Goal: Transaction & Acquisition: Purchase product/service

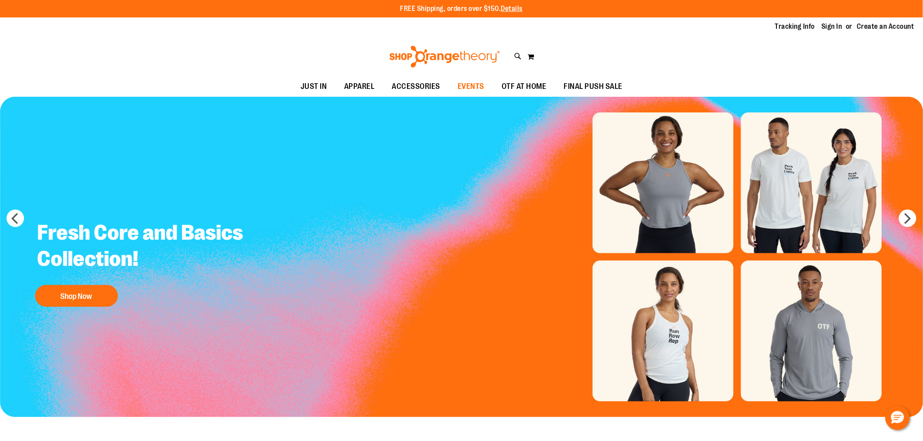
click at [470, 89] on span "EVENTS" at bounding box center [470, 87] width 27 height 20
click at [832, 26] on link "Sign In" at bounding box center [832, 27] width 21 height 10
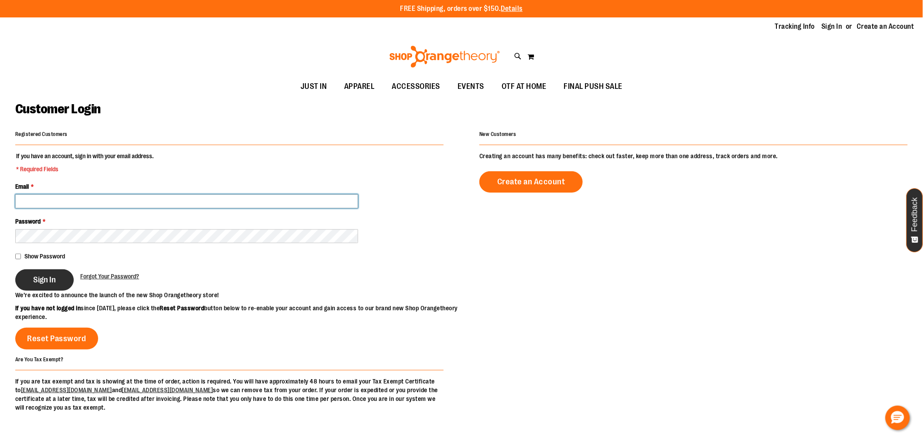
type input "**********"
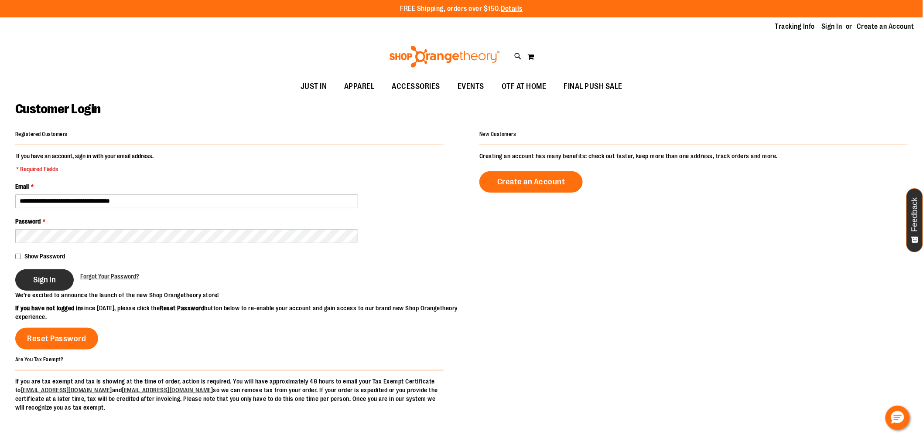
type input "**********"
click at [48, 286] on button "Sign In" at bounding box center [44, 280] width 58 height 21
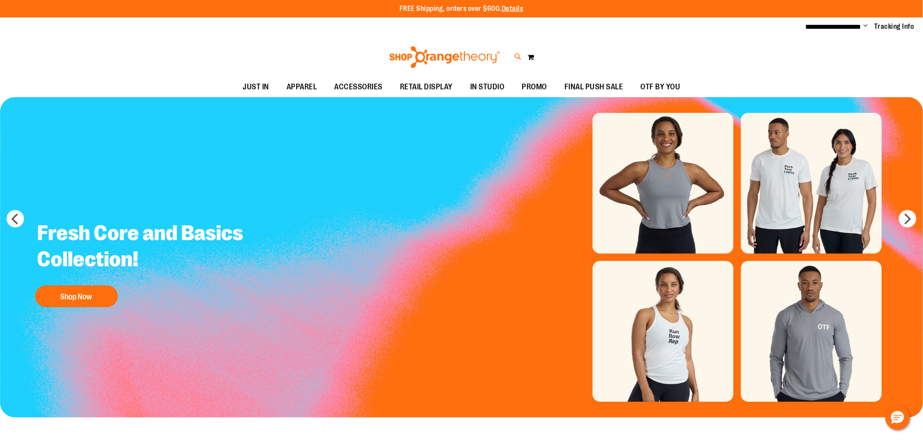
type input "**********"
click at [517, 57] on icon at bounding box center [517, 57] width 7 height 10
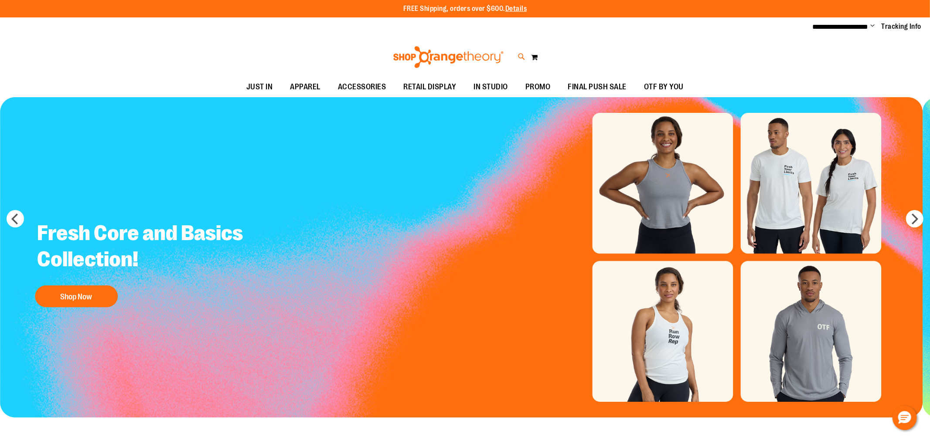
type input "****"
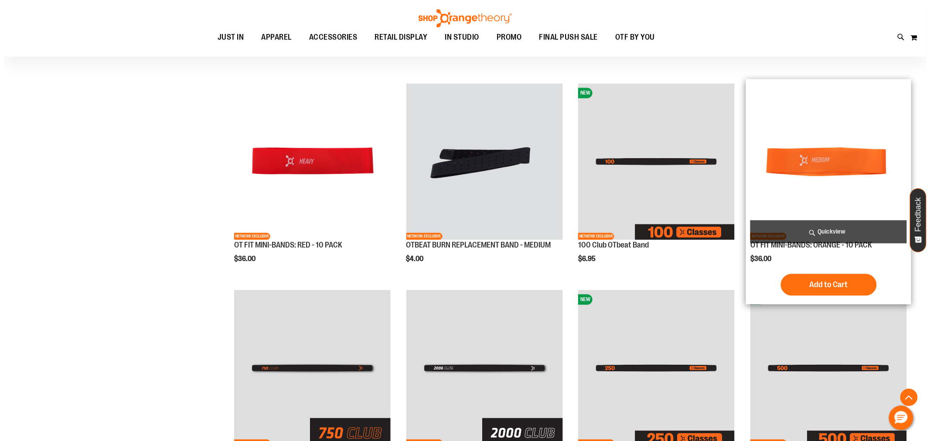
scroll to position [630, 0]
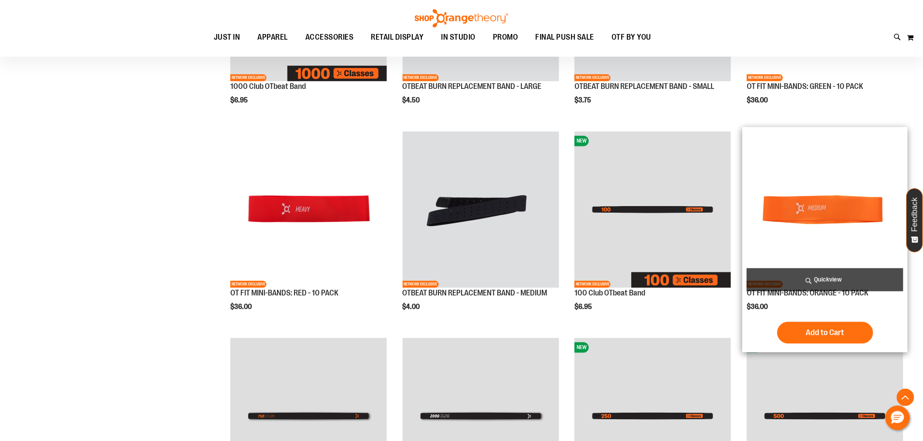
type input "**********"
click at [815, 286] on span "Quickview" at bounding box center [825, 280] width 157 height 23
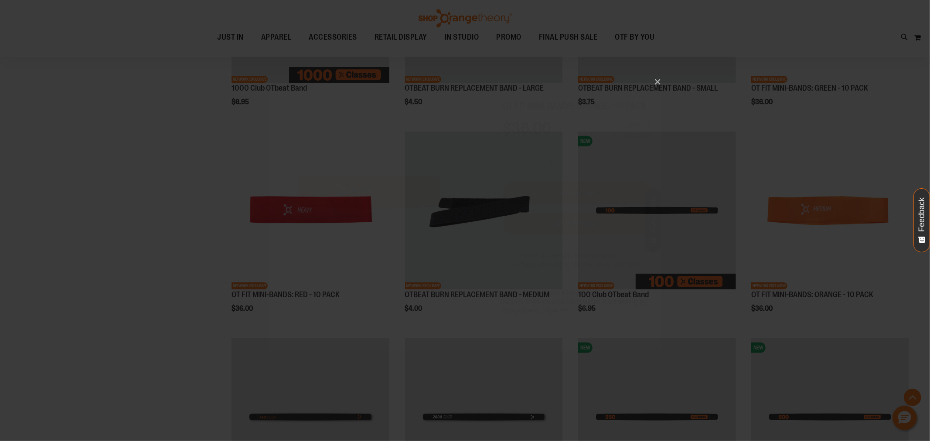
scroll to position [0, 0]
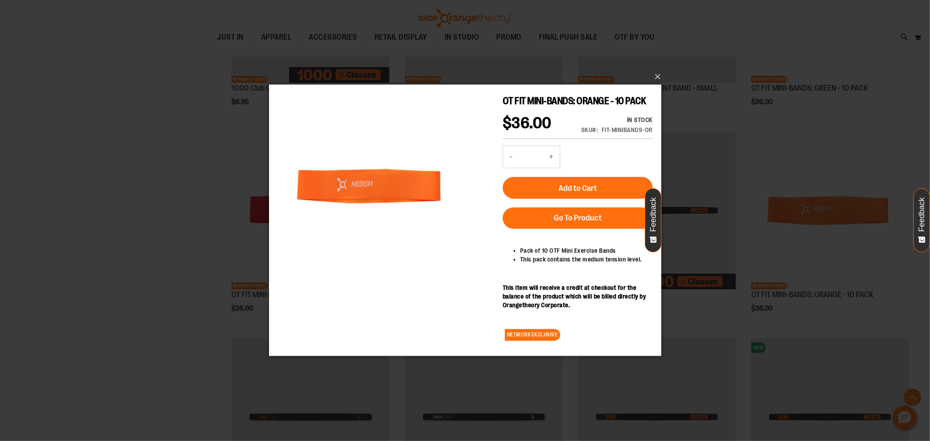
click at [551, 156] on button "+" at bounding box center [550, 157] width 17 height 22
type input "*"
click at [574, 198] on button "Add to Cart" at bounding box center [577, 188] width 150 height 22
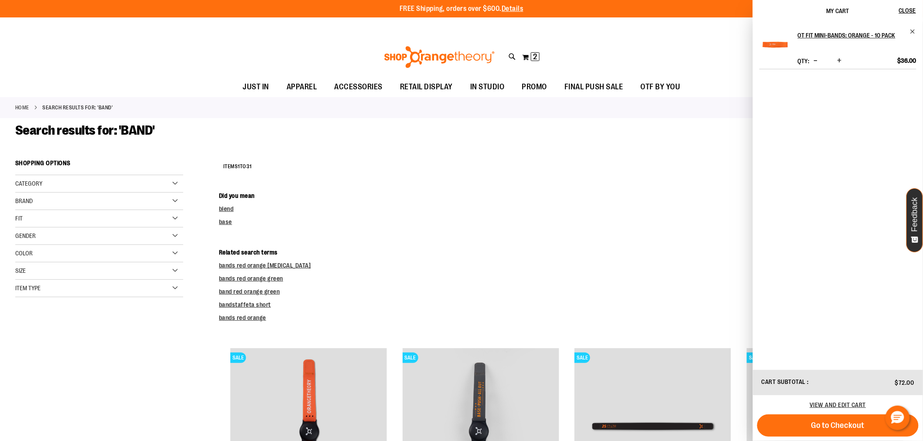
click at [393, 224] on dd "base" at bounding box center [563, 222] width 689 height 9
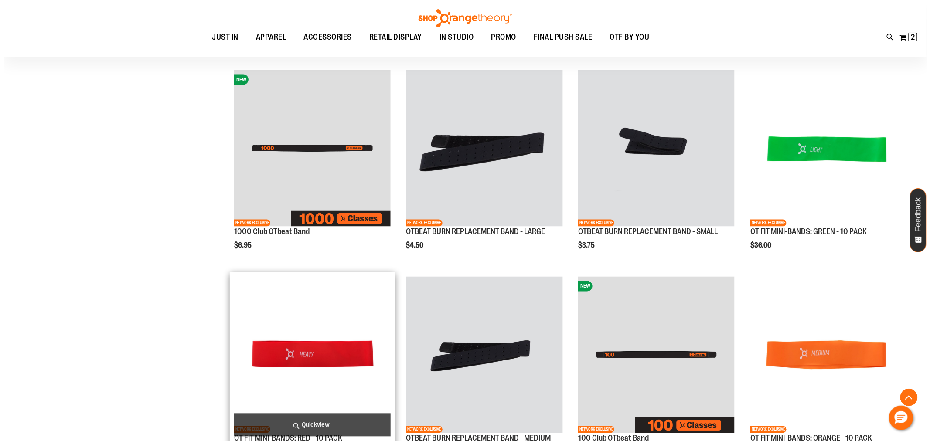
scroll to position [630, 0]
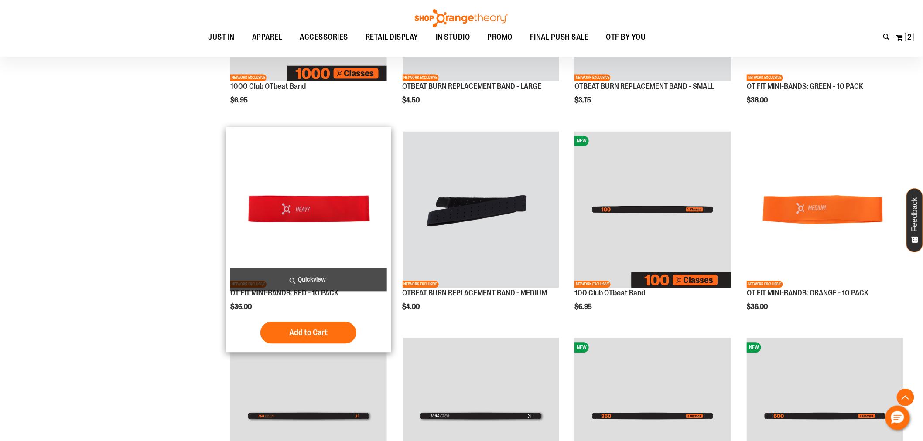
click at [307, 286] on span "Quickview" at bounding box center [308, 280] width 157 height 23
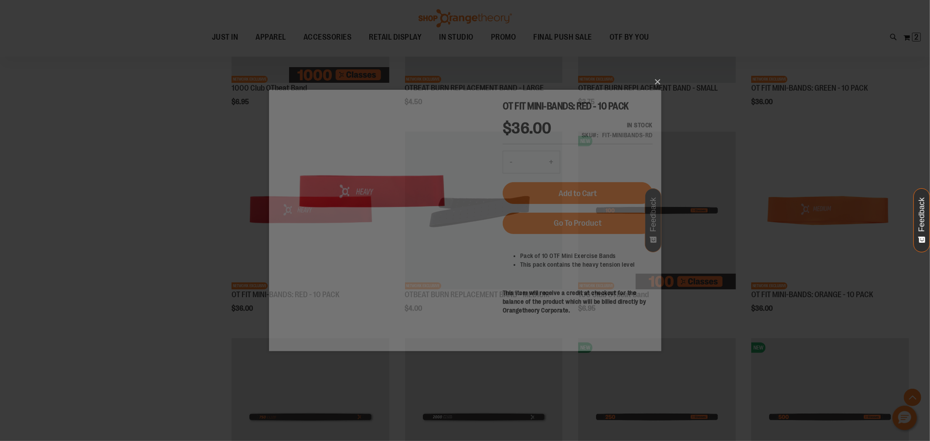
scroll to position [0, 0]
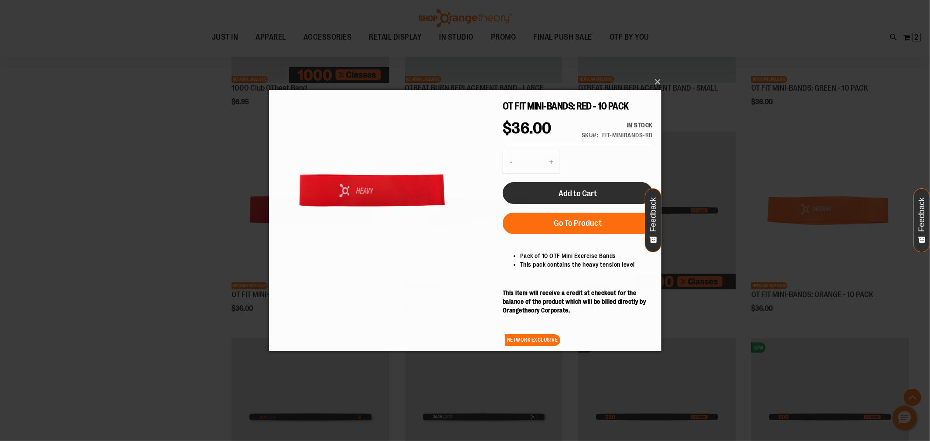
click at [561, 200] on button "Add to Cart" at bounding box center [577, 193] width 150 height 22
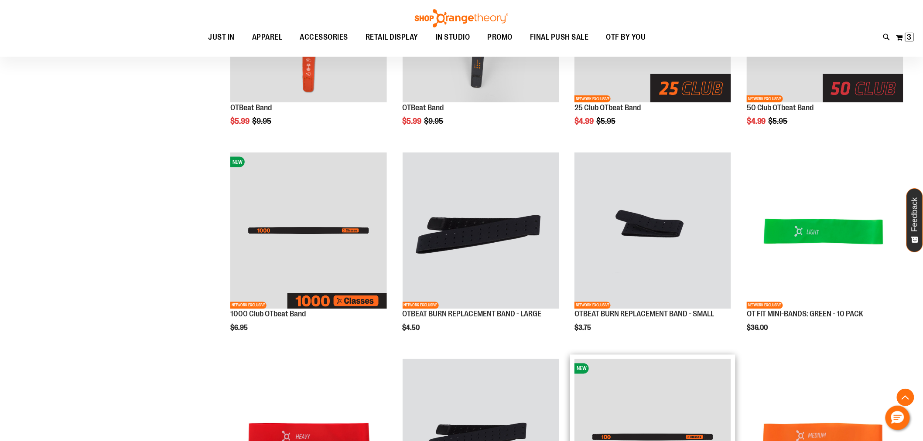
scroll to position [390, 0]
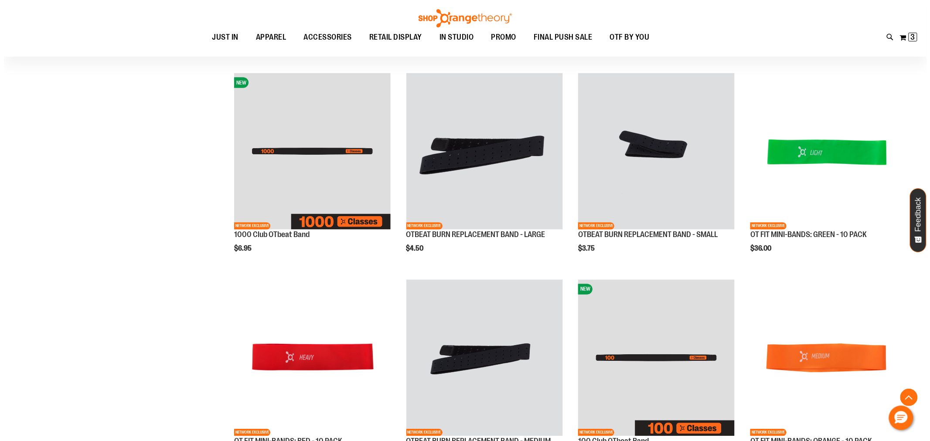
scroll to position [583, 0]
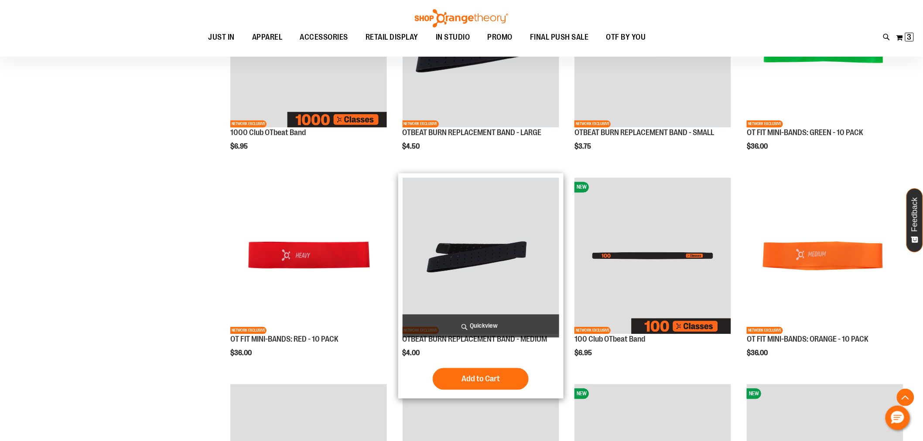
click at [490, 329] on span "Quickview" at bounding box center [481, 326] width 157 height 23
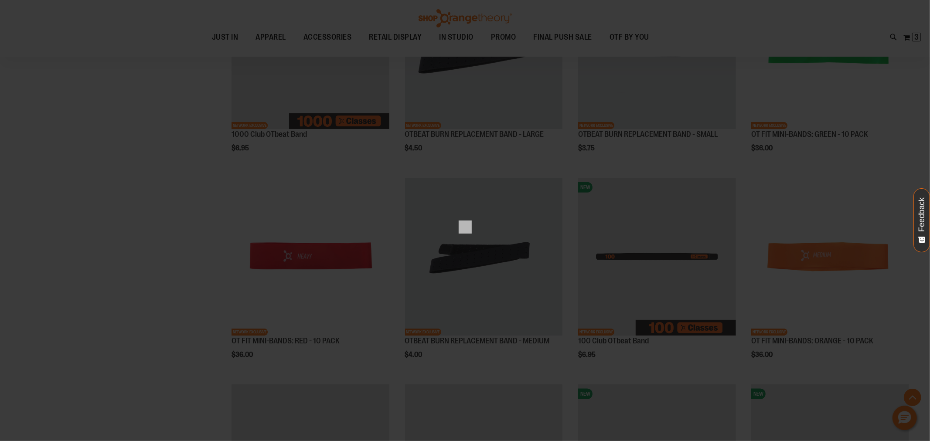
scroll to position [0, 0]
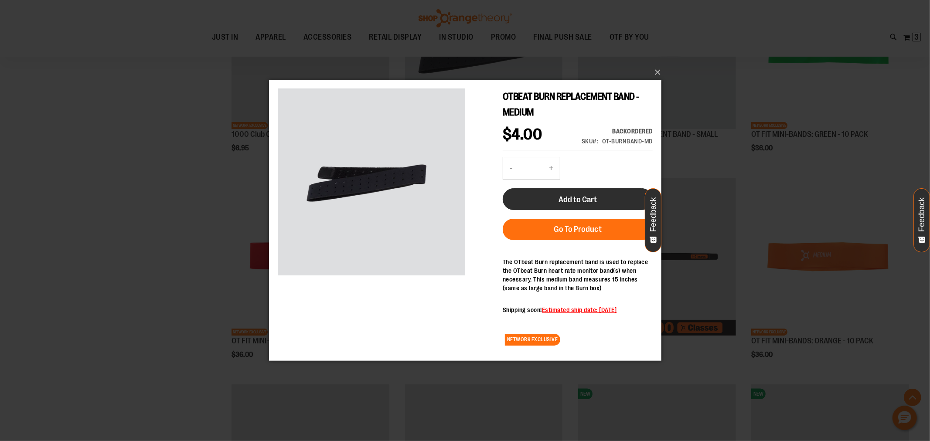
click at [581, 197] on span "Add to Cart" at bounding box center [577, 199] width 38 height 10
click at [656, 74] on button "×" at bounding box center [468, 72] width 392 height 19
click at [660, 72] on button "×" at bounding box center [468, 72] width 392 height 19
click at [658, 72] on button "×" at bounding box center [468, 72] width 392 height 19
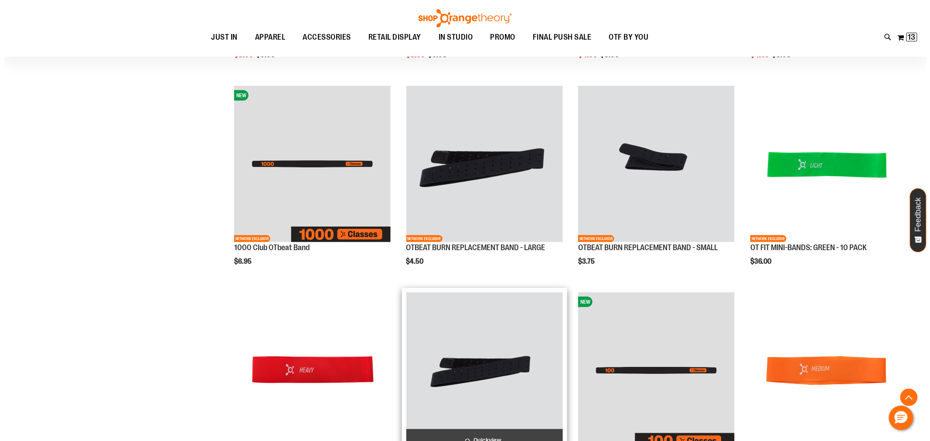
scroll to position [293, 0]
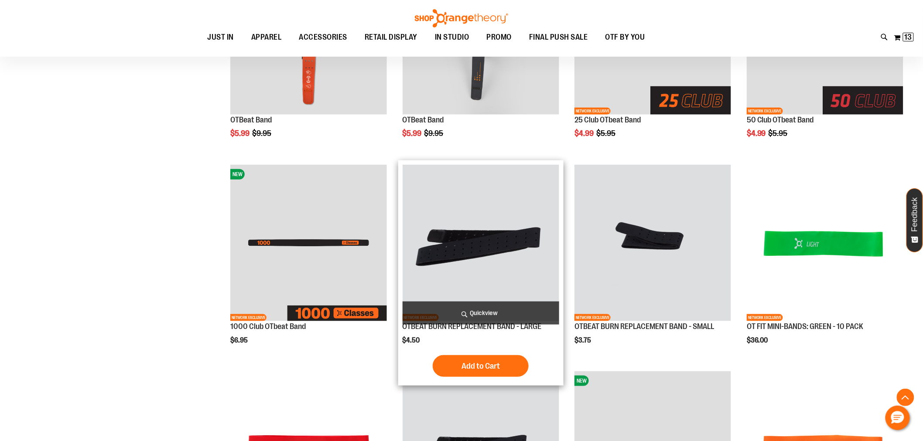
type input "**********"
click at [487, 317] on span "Quickview" at bounding box center [481, 313] width 157 height 23
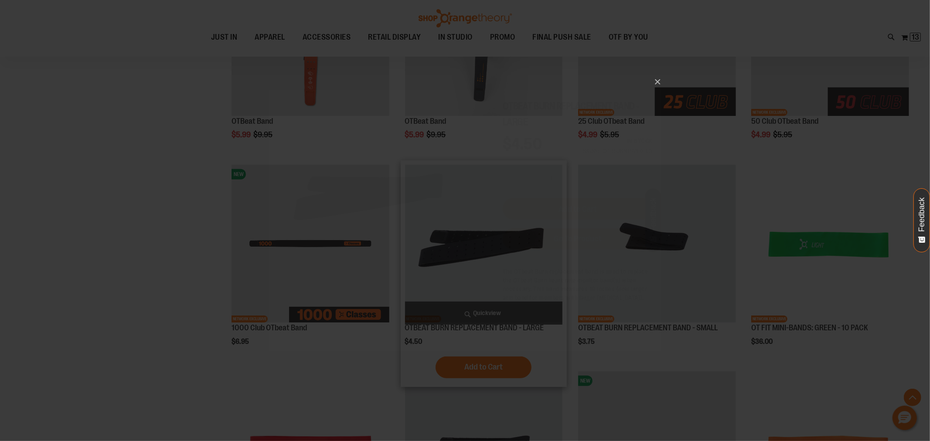
scroll to position [0, 0]
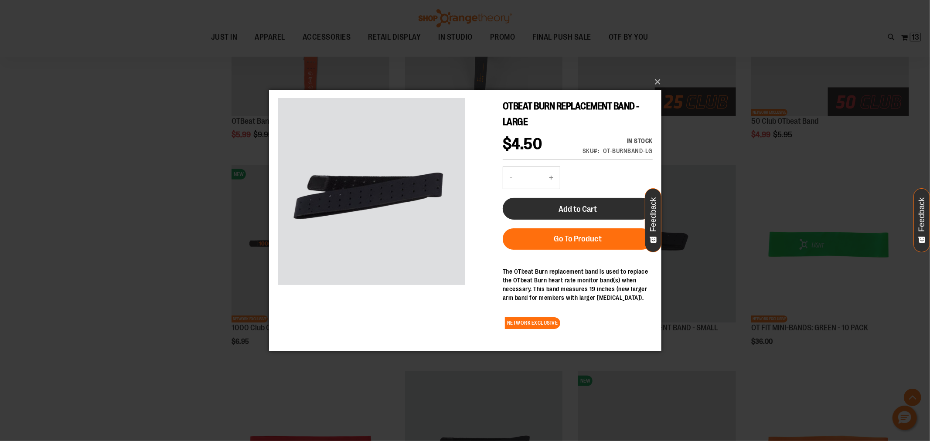
click at [598, 211] on button "Add to Cart" at bounding box center [577, 209] width 150 height 22
click at [656, 84] on button "×" at bounding box center [468, 81] width 392 height 19
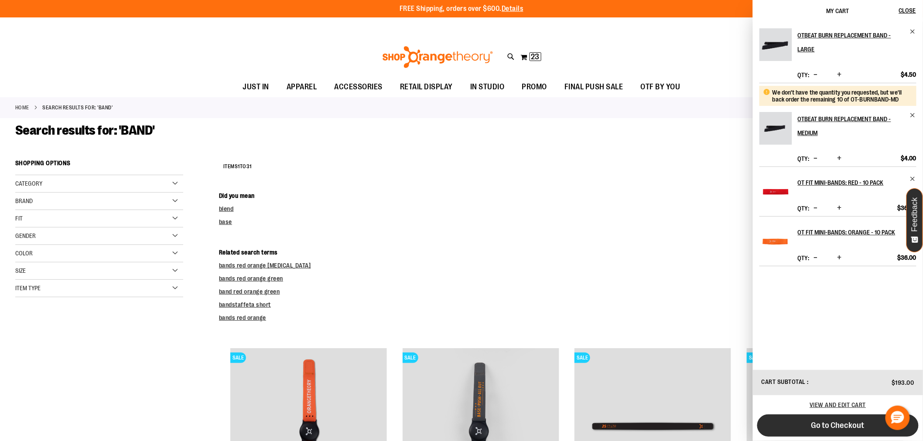
click at [803, 423] on button "Go to Checkout" at bounding box center [837, 426] width 161 height 22
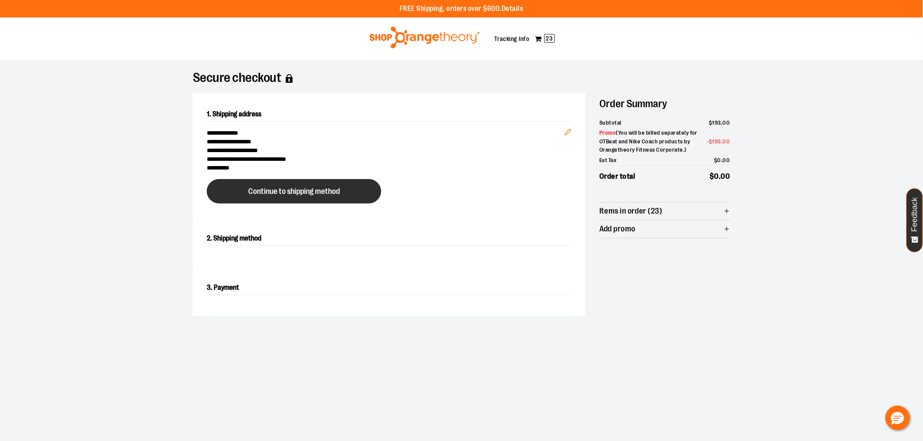
click at [309, 192] on span "Continue to shipping method" at bounding box center [294, 192] width 92 height 8
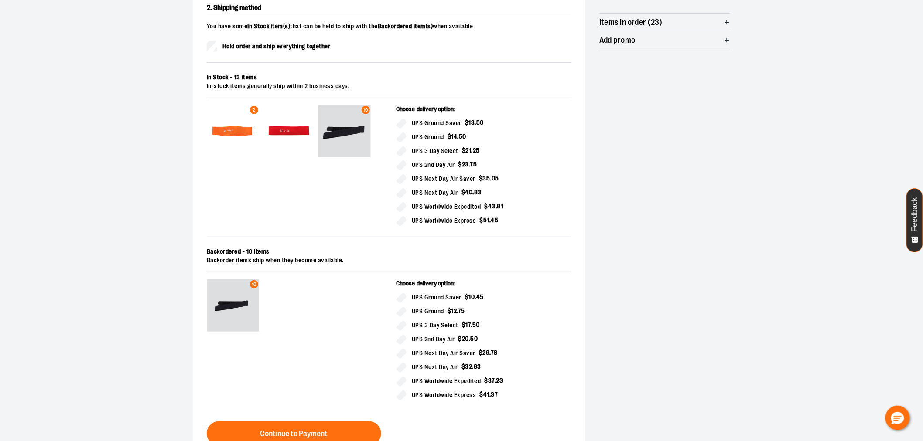
scroll to position [440, 0]
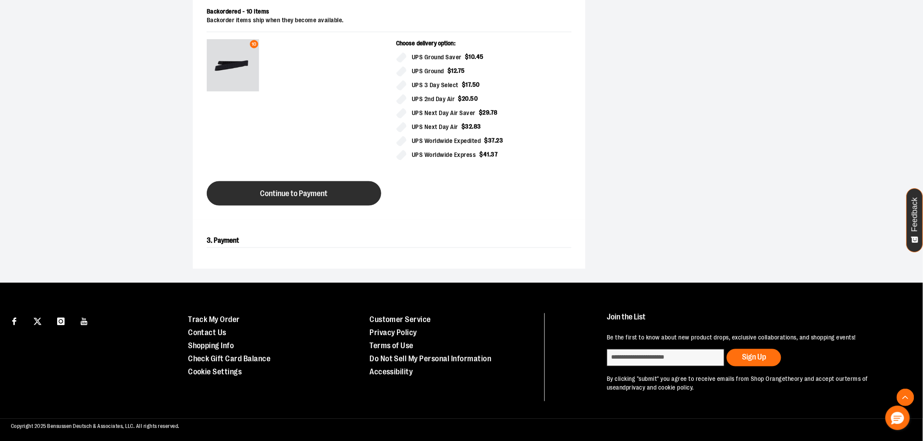
click at [329, 198] on button "Continue to Payment" at bounding box center [294, 193] width 174 height 24
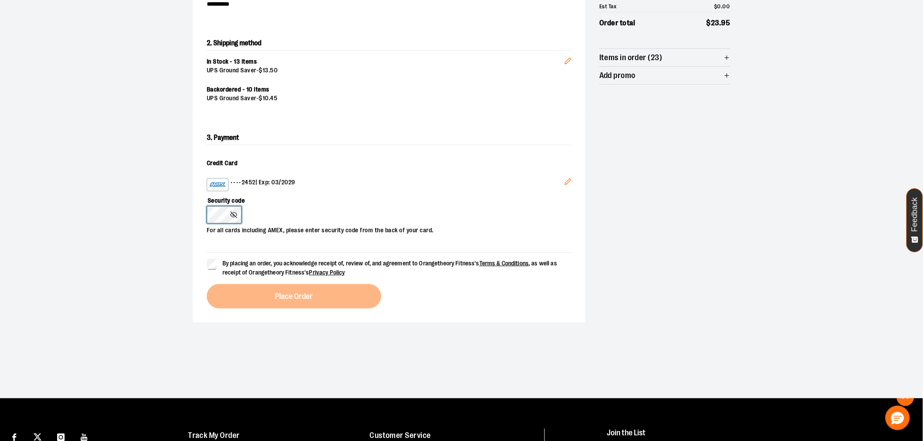
scroll to position [236, 0]
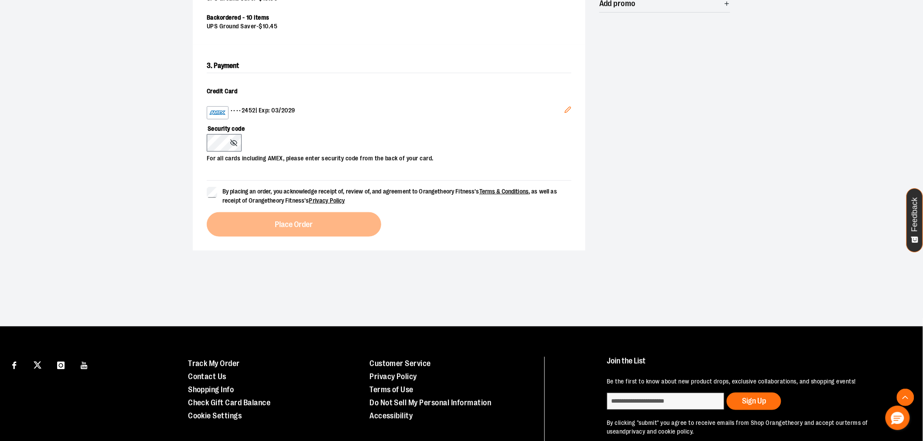
click at [331, 225] on div "By placing an order, you acknowledge receipt of, review of, and agreement to Or…" at bounding box center [389, 209] width 365 height 56
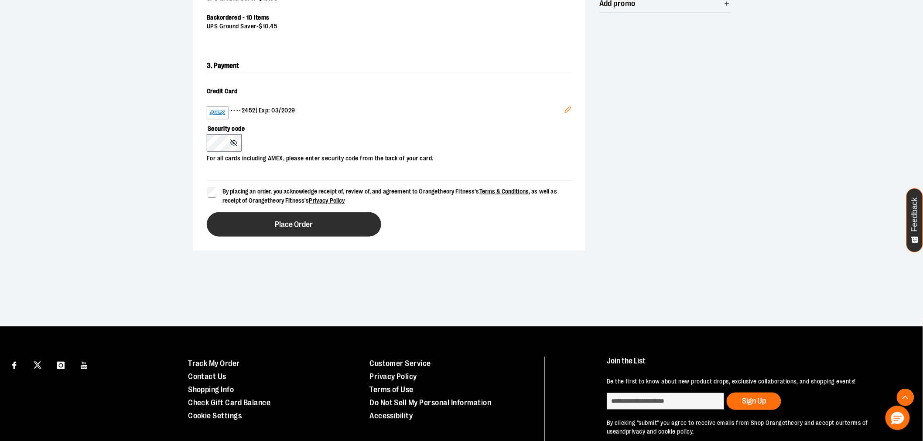
click at [300, 230] on button "Place Order" at bounding box center [294, 224] width 174 height 24
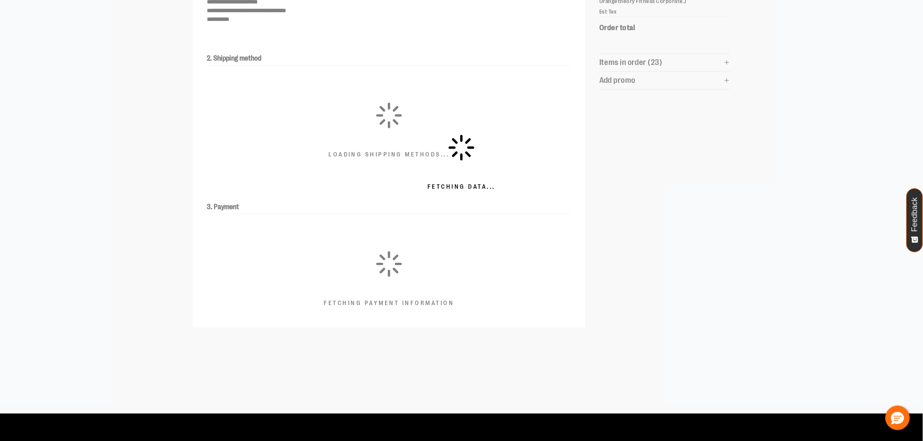
scroll to position [149, 0]
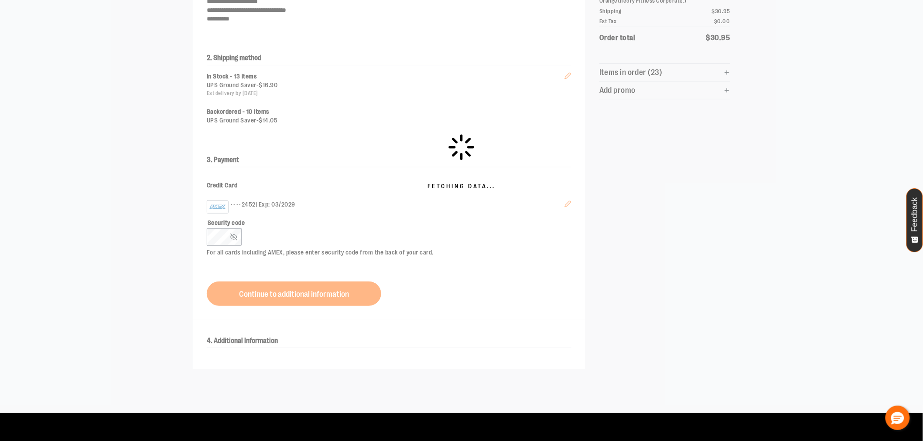
click at [115, 163] on div "Fetching Data..." at bounding box center [461, 162] width 923 height 502
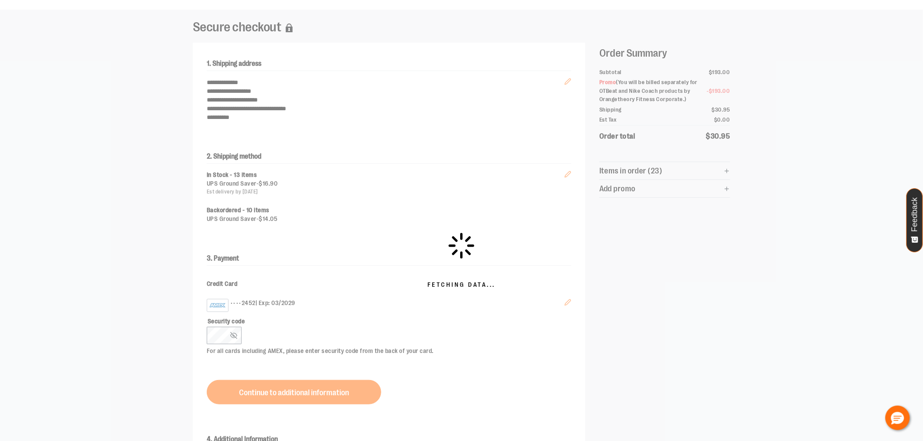
scroll to position [0, 0]
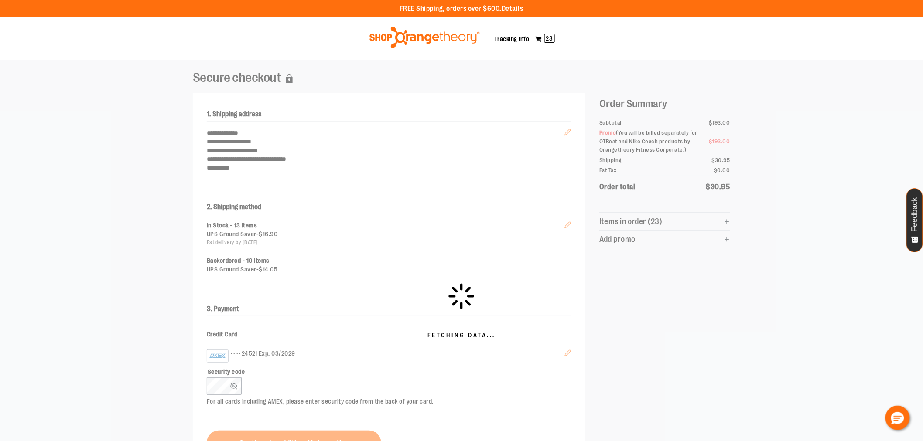
click at [108, 172] on div "Fetching Data..." at bounding box center [461, 311] width 923 height 502
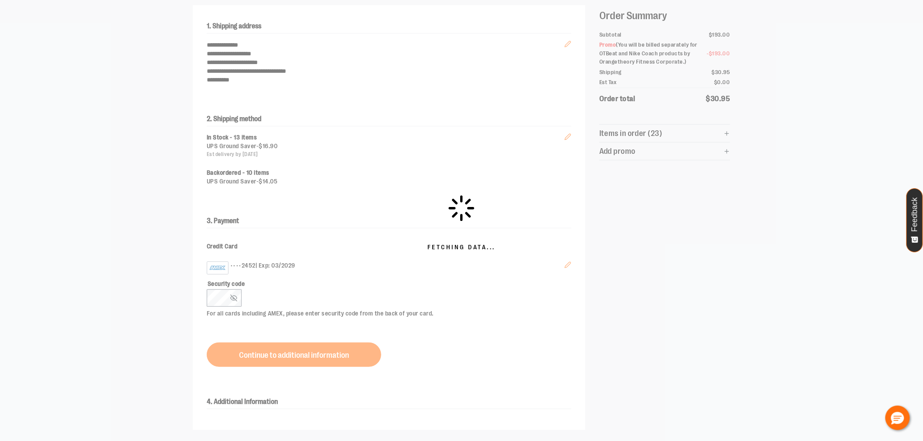
scroll to position [48, 0]
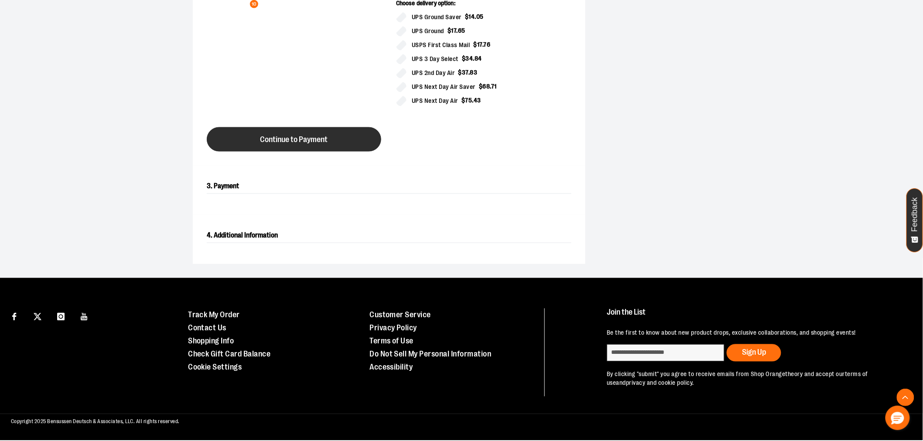
click at [267, 149] on button "Continue to Payment" at bounding box center [294, 139] width 174 height 24
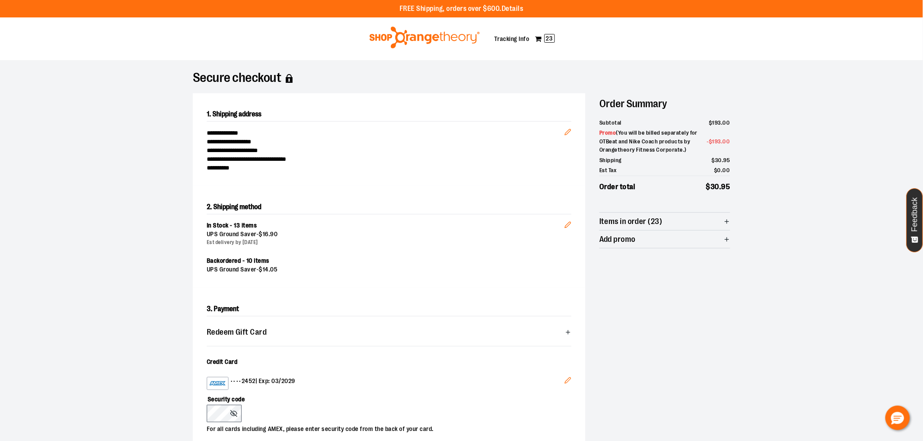
scroll to position [194, 0]
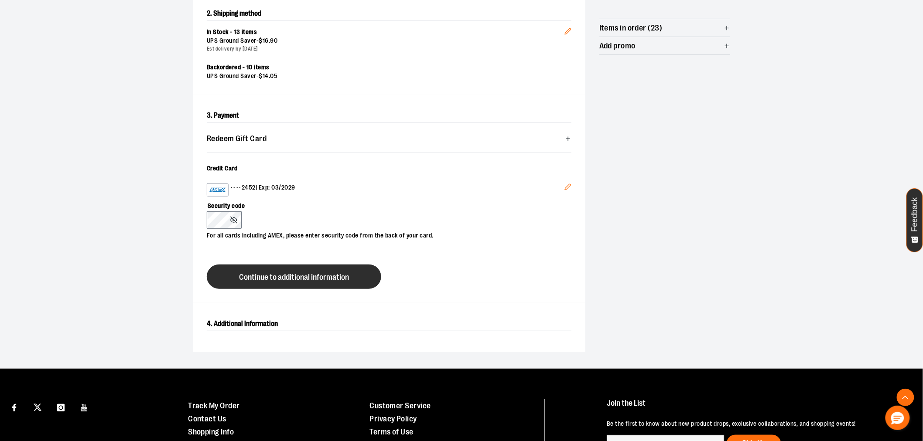
click at [286, 274] on span "Continue to additional information" at bounding box center [294, 277] width 110 height 8
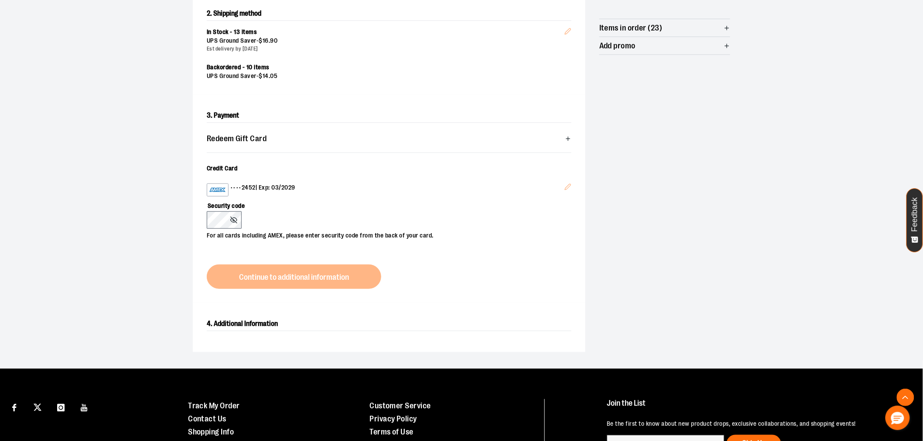
scroll to position [48, 0]
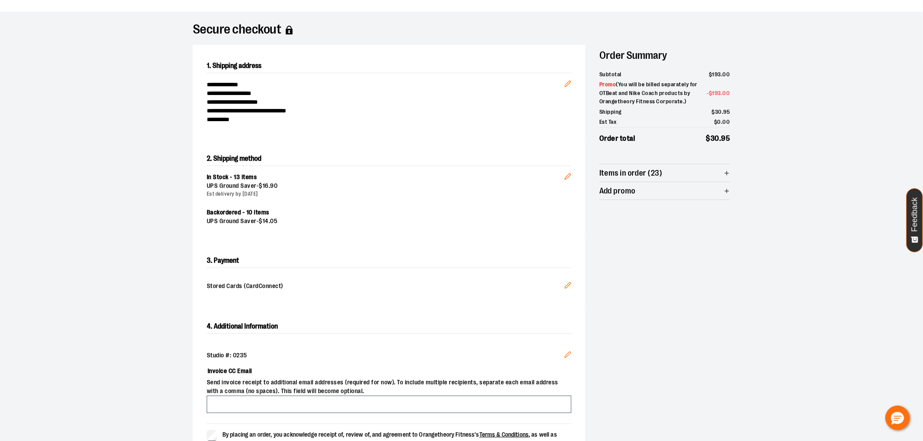
click at [147, 315] on section "**********" at bounding box center [461, 263] width 923 height 502
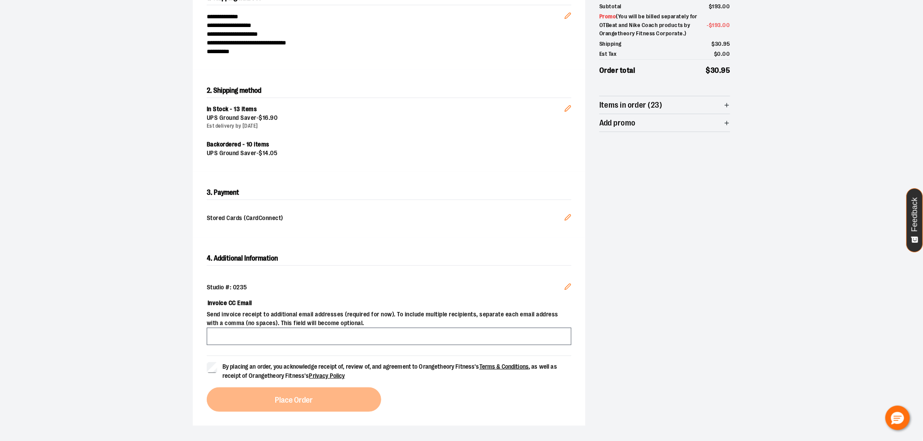
scroll to position [194, 0]
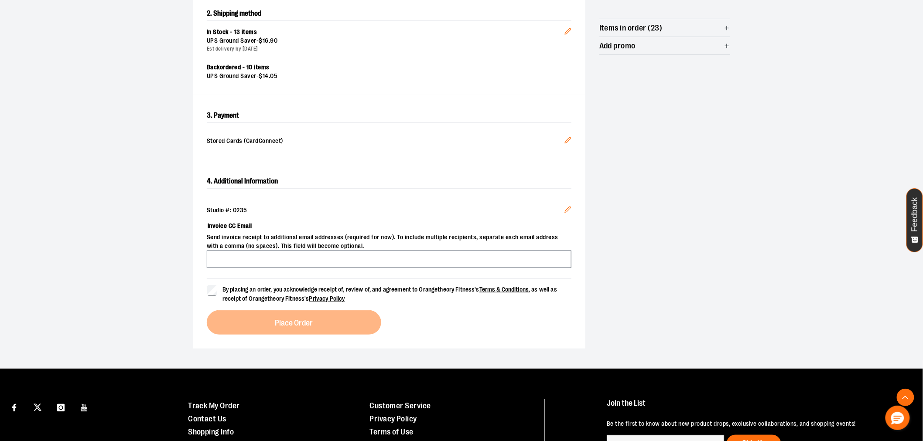
click at [236, 238] on span "Send invoice receipt to additional email addresses (required for now). To inclu…" at bounding box center [389, 241] width 365 height 17
click at [235, 256] on input "Invoice CC Email" at bounding box center [389, 259] width 365 height 17
type input "**********"
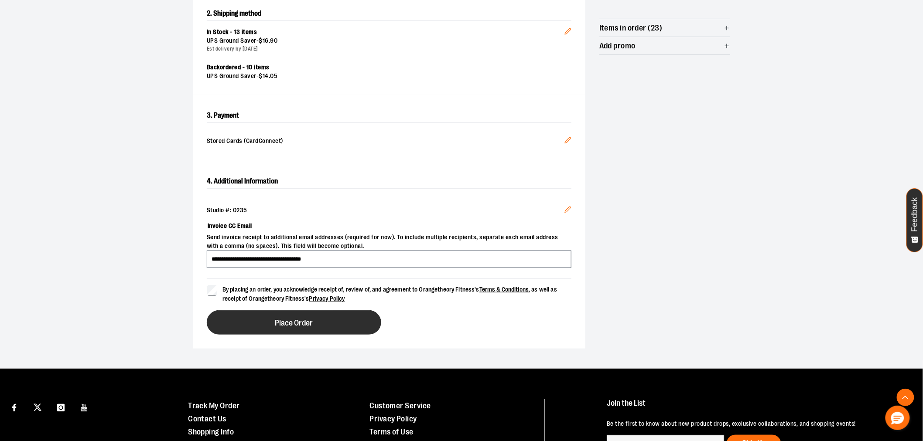
click at [311, 327] on span "Place Order" at bounding box center [294, 323] width 38 height 8
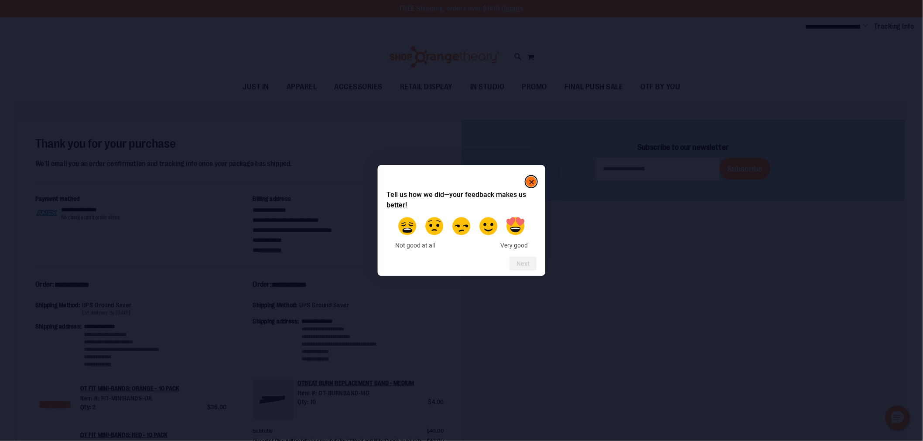
type input "**********"
click at [461, 233] on label at bounding box center [461, 226] width 24 height 24
click at [437, 233] on label at bounding box center [434, 226] width 24 height 24
click at [489, 236] on label at bounding box center [488, 226] width 24 height 24
click at [515, 266] on button "Next" at bounding box center [522, 264] width 27 height 14
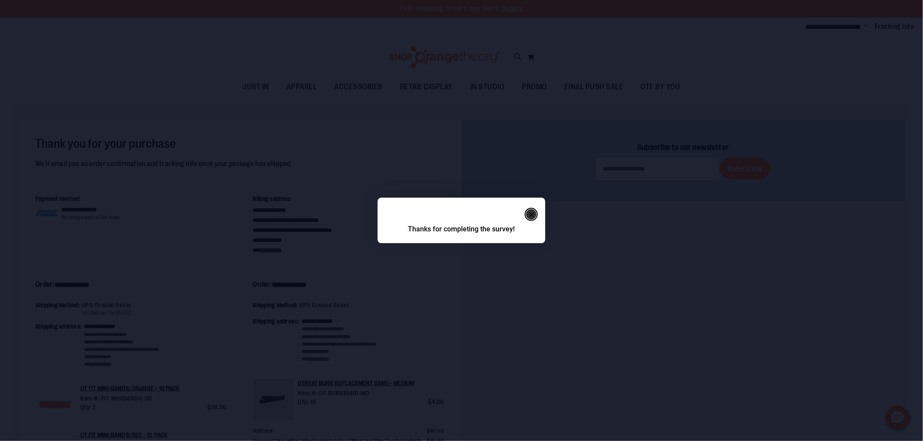
click at [528, 215] on rect "Close" at bounding box center [531, 215] width 10 height 10
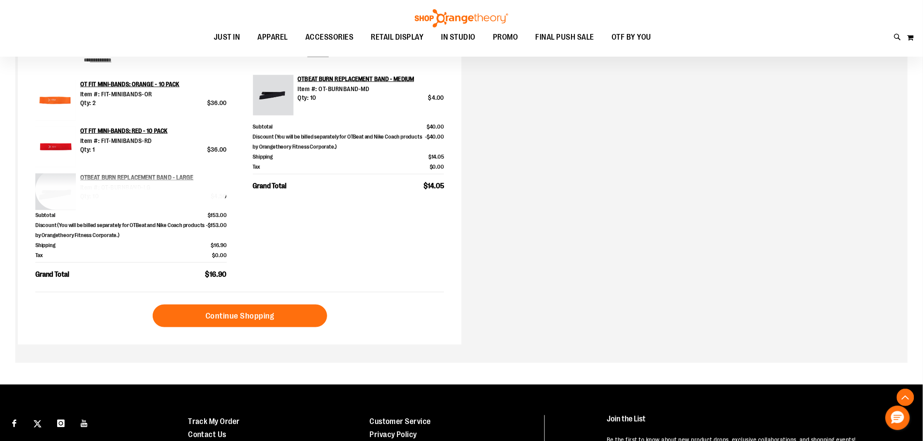
scroll to position [387, 0]
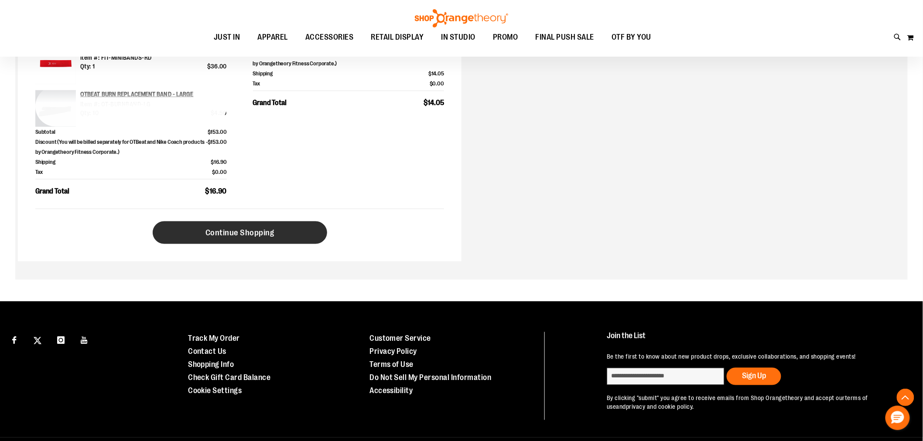
click at [293, 240] on link "Continue Shopping" at bounding box center [240, 233] width 174 height 23
